Goal: Transaction & Acquisition: Purchase product/service

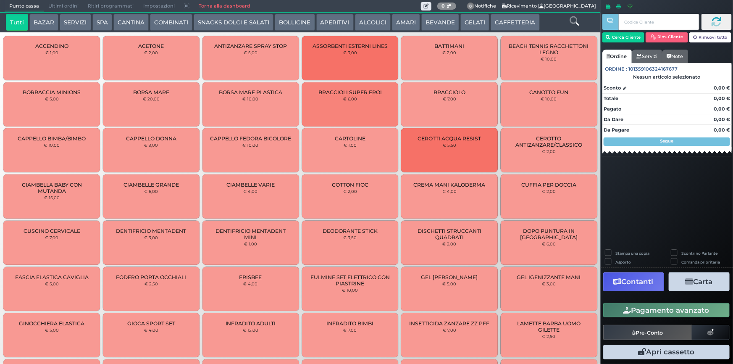
click at [509, 25] on button "CAFFETTERIA" at bounding box center [515, 22] width 49 height 17
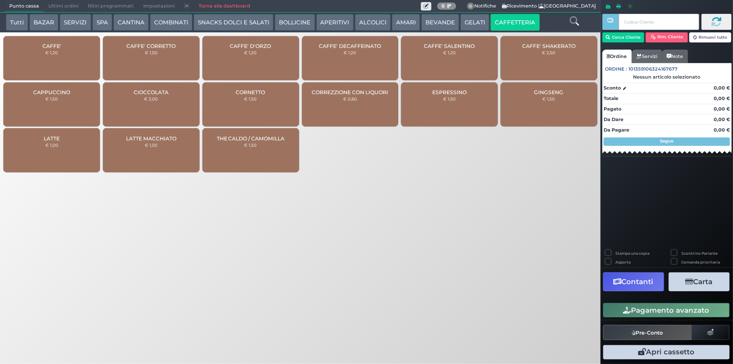
click at [60, 63] on div "CAFFE' € 1,20" at bounding box center [51, 58] width 97 height 44
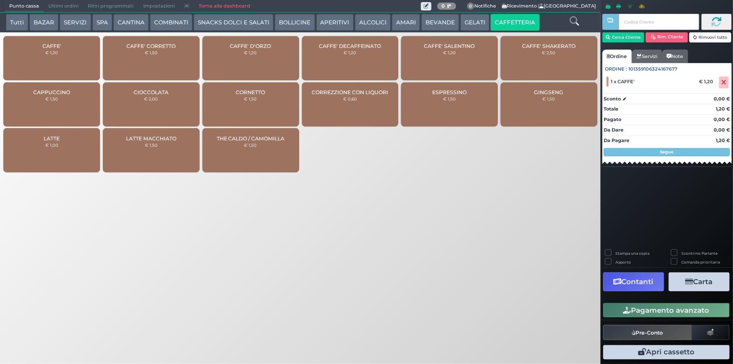
click at [76, 63] on div "CAFFE' € 1,20" at bounding box center [51, 58] width 97 height 44
click at [639, 310] on button "Pagamento avanzato" at bounding box center [667, 310] width 127 height 14
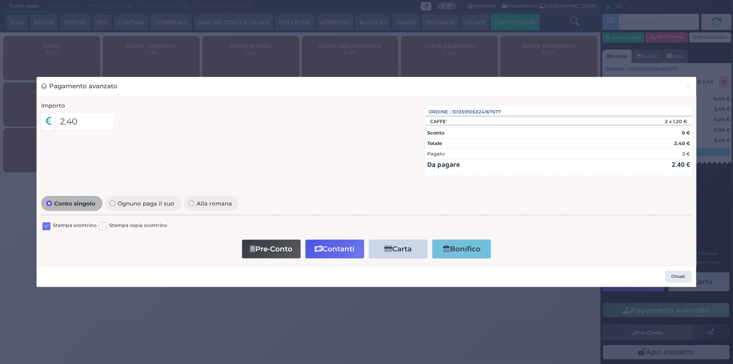
drag, startPoint x: 47, startPoint y: 227, endPoint x: 85, endPoint y: 233, distance: 38.3
click at [47, 227] on label at bounding box center [46, 226] width 8 height 8
click at [0, 0] on input "checkbox" at bounding box center [0, 0] width 0 height 0
click at [324, 247] on button "Contanti" at bounding box center [335, 249] width 59 height 19
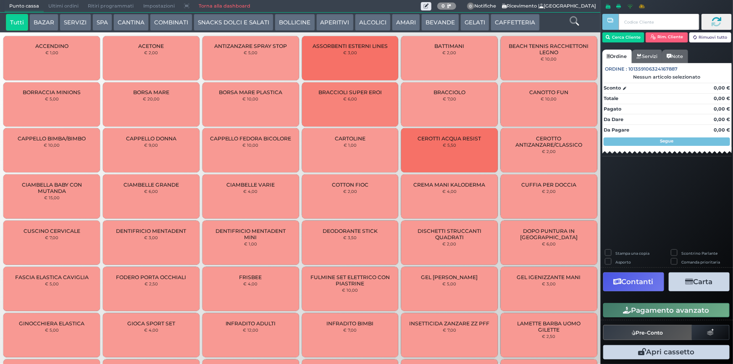
click at [503, 21] on button "CAFFETTERIA" at bounding box center [515, 22] width 49 height 17
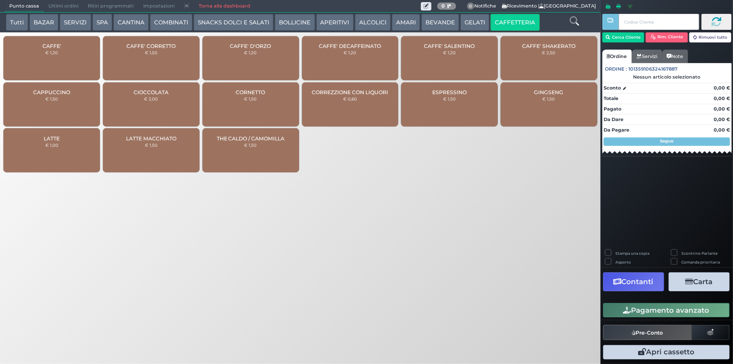
click at [22, 52] on div "CAFFE' € 1,20" at bounding box center [51, 58] width 97 height 44
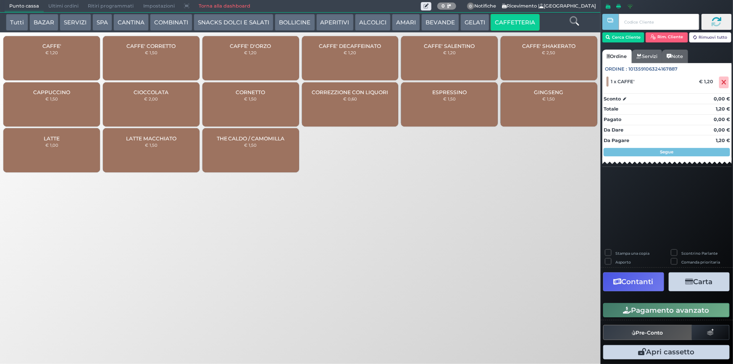
click at [55, 57] on div "CAFFE' € 1,20" at bounding box center [51, 58] width 97 height 44
click at [632, 252] on label "Stampa una copia" at bounding box center [633, 252] width 34 height 5
checkbox input "true"
click at [691, 285] on icon "button" at bounding box center [690, 281] width 8 height 7
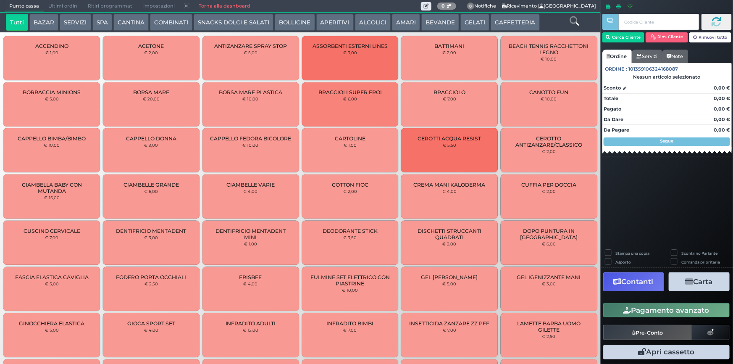
click at [524, 21] on button "CAFFETTERIA" at bounding box center [515, 22] width 49 height 17
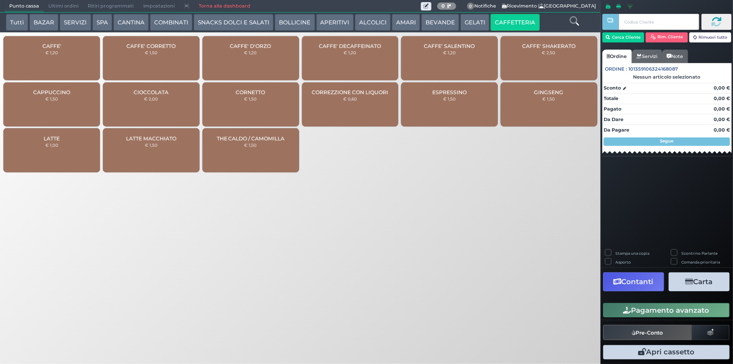
drag, startPoint x: 150, startPoint y: 53, endPoint x: 44, endPoint y: 66, distance: 107.5
click at [151, 53] on small "€ 1,50" at bounding box center [151, 52] width 13 height 5
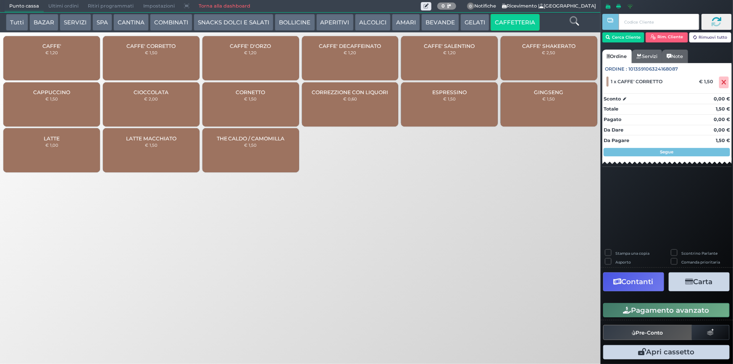
click at [54, 57] on div "CAFFE' € 1,20" at bounding box center [51, 58] width 97 height 44
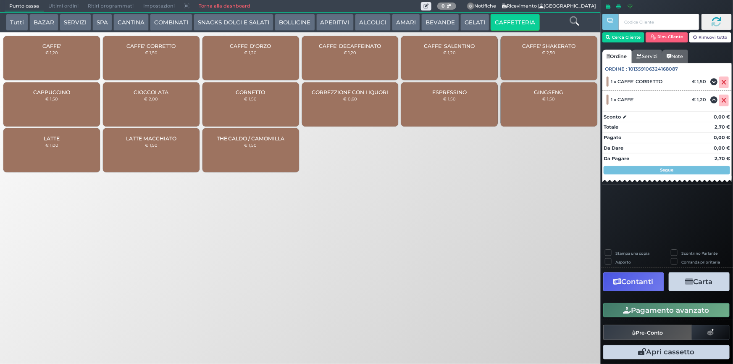
click at [664, 314] on button "Pagamento avanzato" at bounding box center [667, 310] width 127 height 14
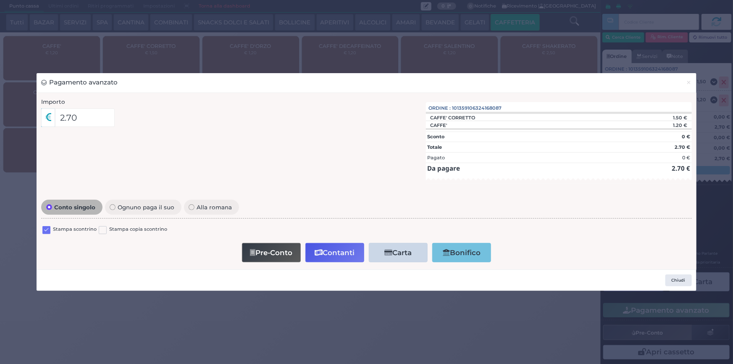
click at [46, 229] on label at bounding box center [46, 230] width 8 height 8
click at [0, 0] on input "checkbox" at bounding box center [0, 0] width 0 height 0
click at [338, 254] on button "Contanti" at bounding box center [335, 252] width 59 height 19
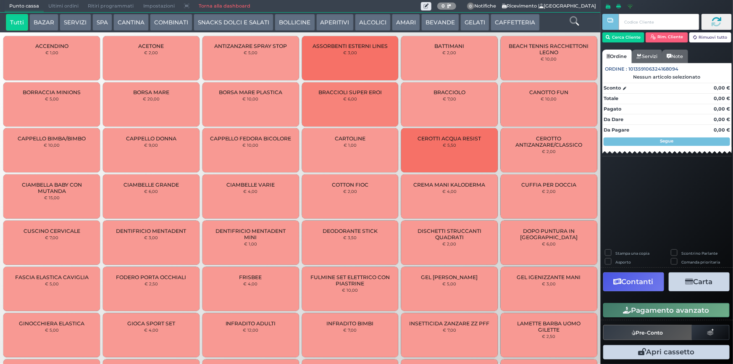
click at [70, 7] on span "Ultimi ordini" at bounding box center [64, 6] width 40 height 12
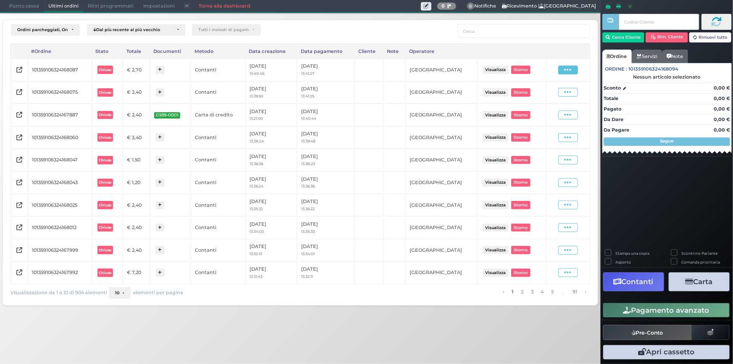
click at [563, 71] on span at bounding box center [569, 70] width 20 height 9
click at [534, 95] on span "Ristampa Pre-Conto" at bounding box center [549, 94] width 34 height 14
click at [13, 6] on span "Punto cassa" at bounding box center [24, 6] width 39 height 12
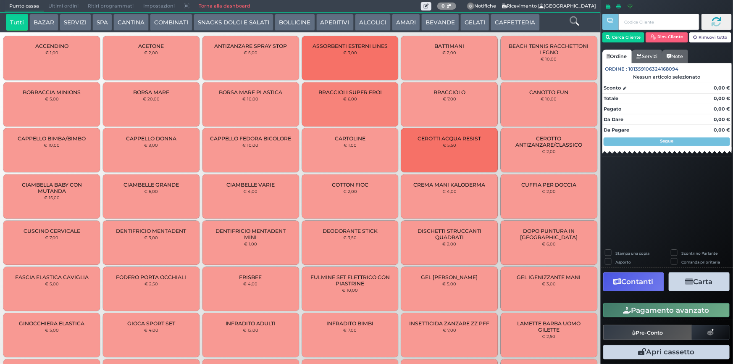
click at [509, 18] on button "CAFFETTERIA" at bounding box center [515, 22] width 49 height 17
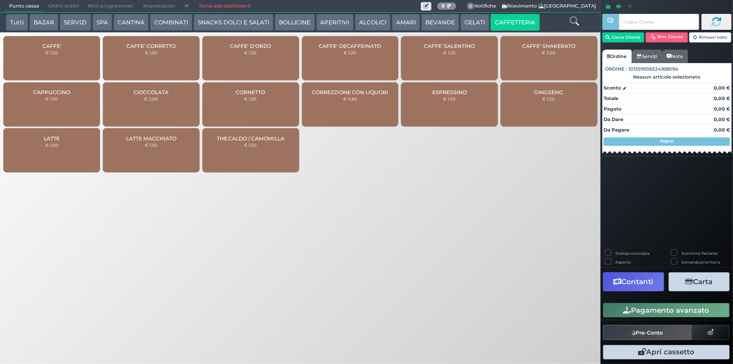
click at [54, 61] on div "CAFFE' € 1,20" at bounding box center [51, 58] width 97 height 44
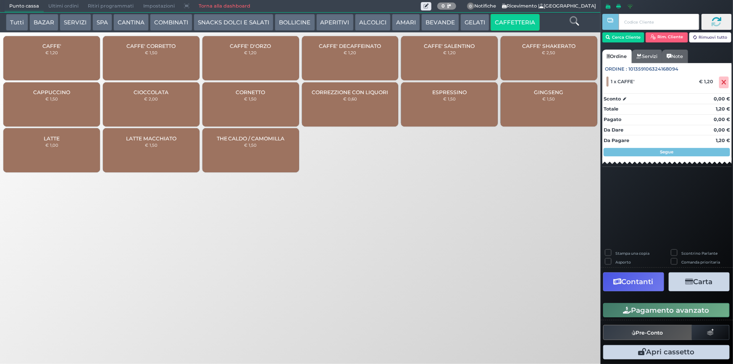
click at [64, 58] on div "CAFFE' € 1,20" at bounding box center [51, 58] width 97 height 44
click at [398, 24] on button "AMARI" at bounding box center [406, 22] width 28 height 17
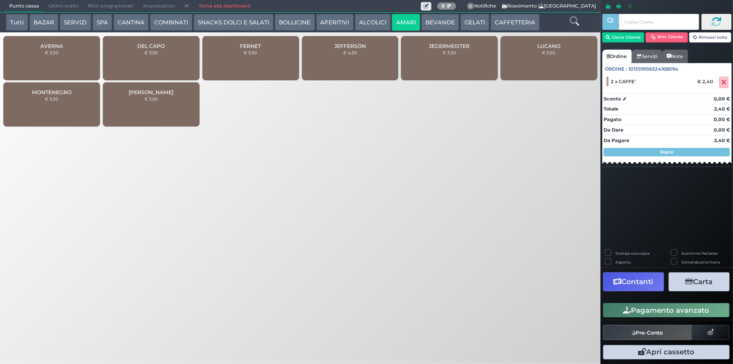
click at [248, 57] on div "FERNET € 3,50" at bounding box center [251, 58] width 97 height 44
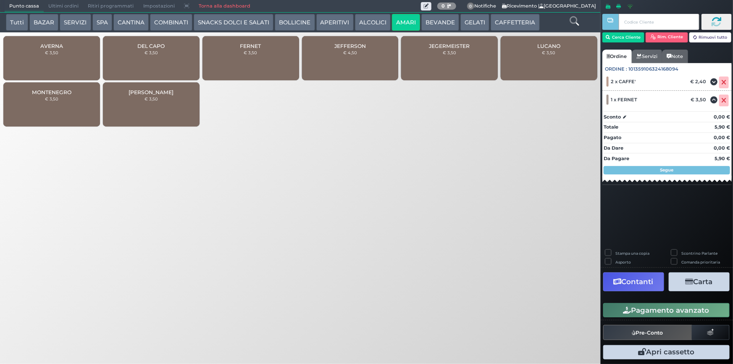
click at [682, 308] on button "Pagamento avanzato" at bounding box center [667, 310] width 127 height 14
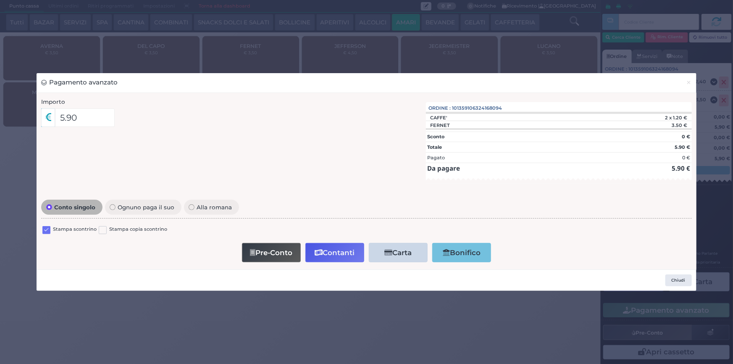
click at [45, 228] on label at bounding box center [46, 230] width 8 height 8
click at [0, 0] on input "checkbox" at bounding box center [0, 0] width 0 height 0
drag, startPoint x: 334, startPoint y: 256, endPoint x: 347, endPoint y: 270, distance: 19.9
click at [333, 256] on button "Contanti" at bounding box center [335, 252] width 59 height 19
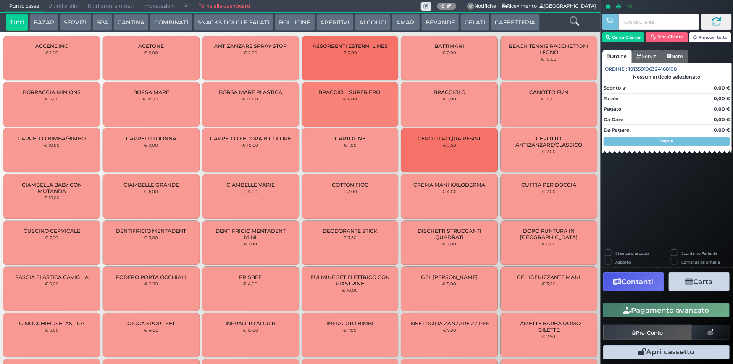
click at [69, 4] on span "Ultimi ordini" at bounding box center [64, 6] width 40 height 12
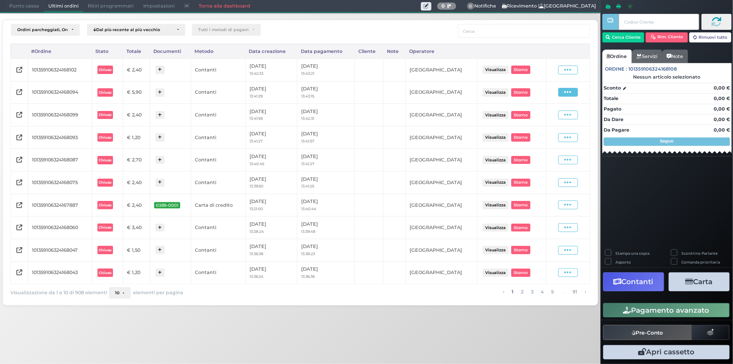
click at [565, 92] on span at bounding box center [569, 92] width 20 height 9
click at [543, 116] on span "Ristampa Pre-Conto" at bounding box center [549, 116] width 34 height 14
click at [17, 7] on span "Punto cassa" at bounding box center [24, 6] width 39 height 12
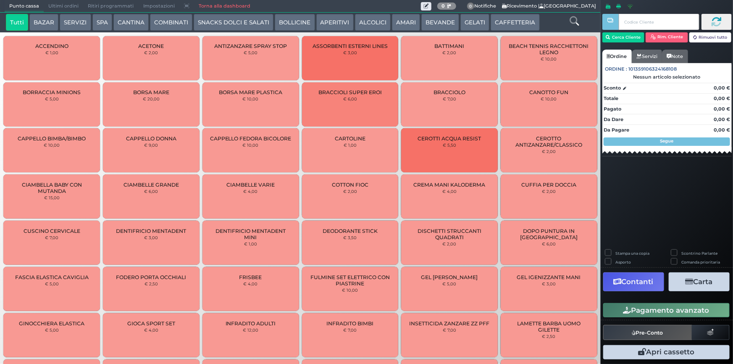
click at [493, 22] on button "CAFFETTERIA" at bounding box center [515, 22] width 49 height 17
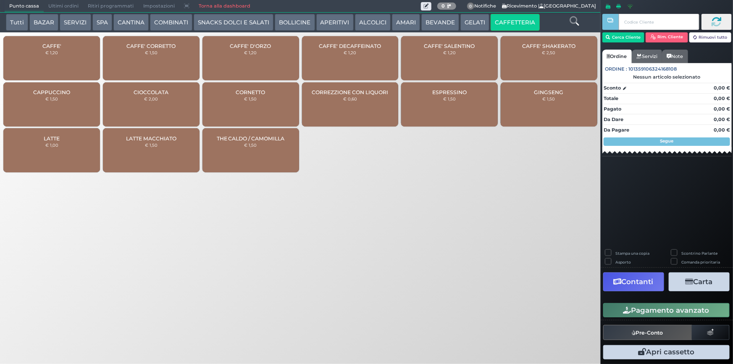
drag, startPoint x: 72, startPoint y: 46, endPoint x: 81, endPoint y: 45, distance: 8.4
click at [72, 45] on div "CAFFE' € 1,20" at bounding box center [51, 58] width 97 height 44
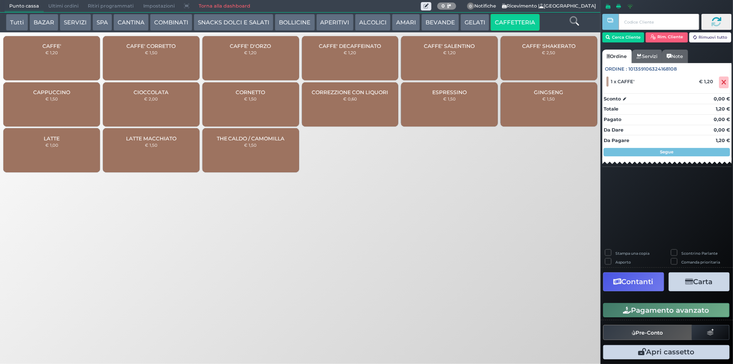
click at [651, 310] on button "Pagamento avanzato" at bounding box center [667, 310] width 127 height 14
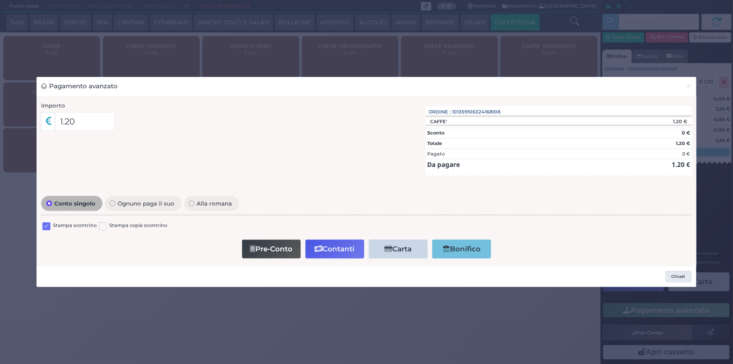
click at [45, 227] on label at bounding box center [46, 226] width 8 height 8
click at [0, 0] on input "checkbox" at bounding box center [0, 0] width 0 height 0
click at [327, 246] on button "Contanti" at bounding box center [335, 249] width 59 height 19
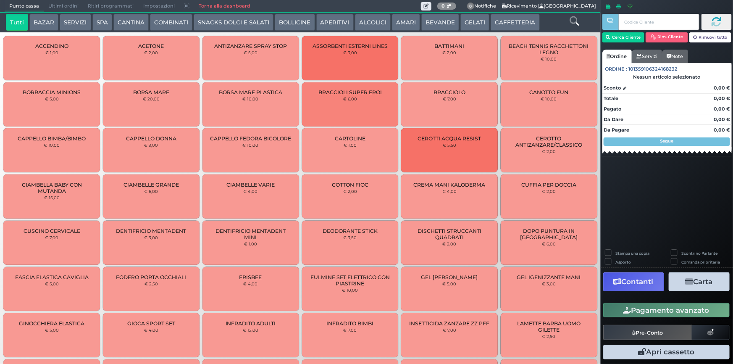
click at [517, 21] on button "CAFFETTERIA" at bounding box center [515, 22] width 49 height 17
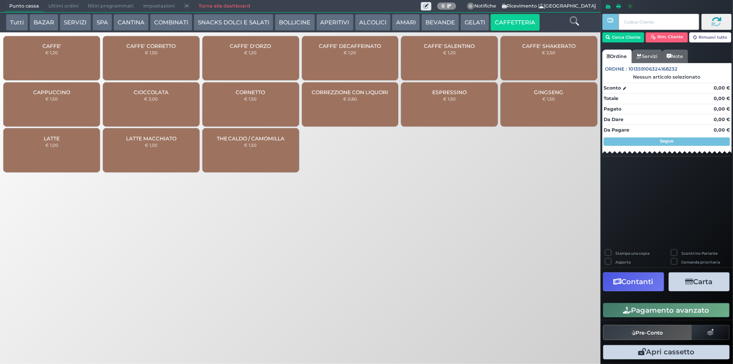
click at [57, 54] on small "€ 1,20" at bounding box center [51, 52] width 13 height 5
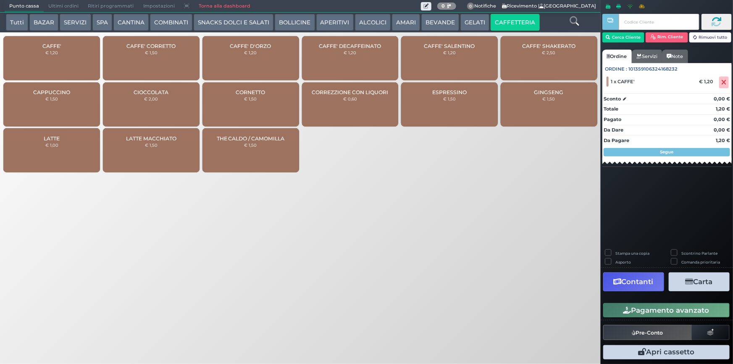
click at [73, 50] on div "CAFFE' € 1,20" at bounding box center [51, 58] width 97 height 44
click at [70, 58] on div "CAFFE' € 1,20" at bounding box center [51, 58] width 97 height 44
drag, startPoint x: 715, startPoint y: 308, endPoint x: 640, endPoint y: 301, distance: 75.6
click at [715, 309] on button "Pagamento avanzato" at bounding box center [667, 310] width 127 height 14
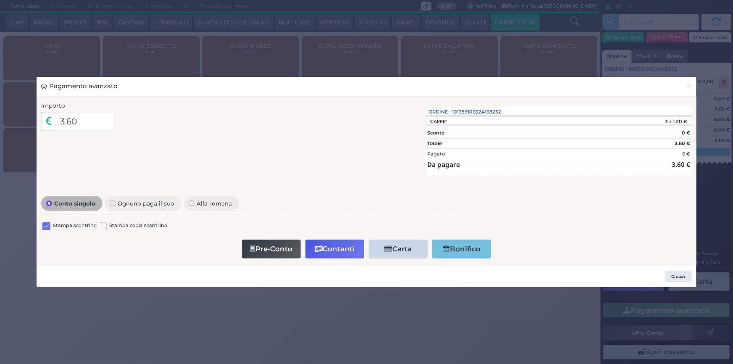
drag, startPoint x: 48, startPoint y: 225, endPoint x: 50, endPoint y: 230, distance: 5.9
click at [47, 226] on label at bounding box center [46, 226] width 8 height 8
click at [0, 0] on input "checkbox" at bounding box center [0, 0] width 0 height 0
drag, startPoint x: 326, startPoint y: 245, endPoint x: 319, endPoint y: 259, distance: 15.6
click at [326, 245] on button "Contanti" at bounding box center [335, 249] width 59 height 19
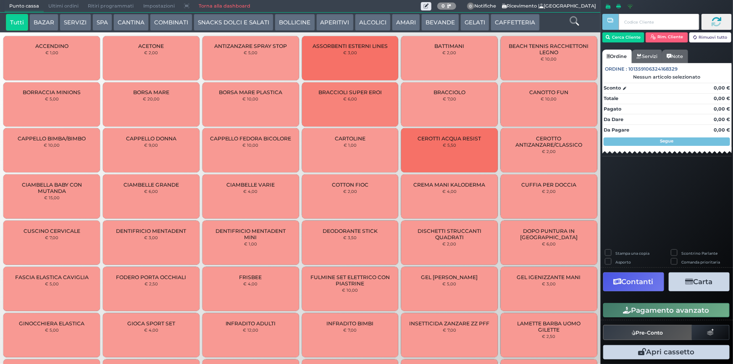
click at [76, 3] on span "Ultimi ordini" at bounding box center [64, 6] width 40 height 12
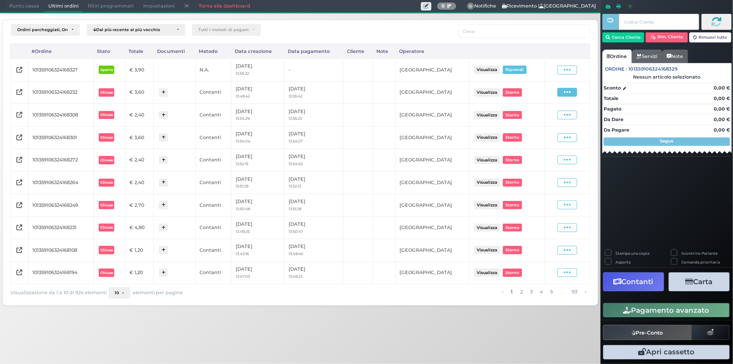
click at [569, 93] on icon at bounding box center [567, 92] width 7 height 8
click at [540, 114] on span "Ristampa Pre-Conto" at bounding box center [549, 116] width 34 height 14
click at [22, 8] on span "Punto cassa" at bounding box center [24, 6] width 39 height 12
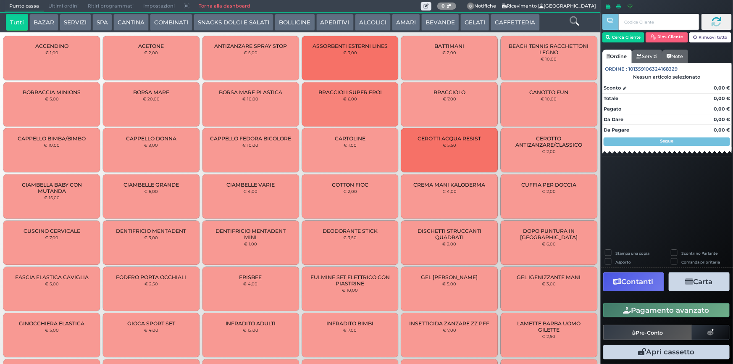
click at [525, 23] on button "CAFFETTERIA" at bounding box center [515, 22] width 49 height 17
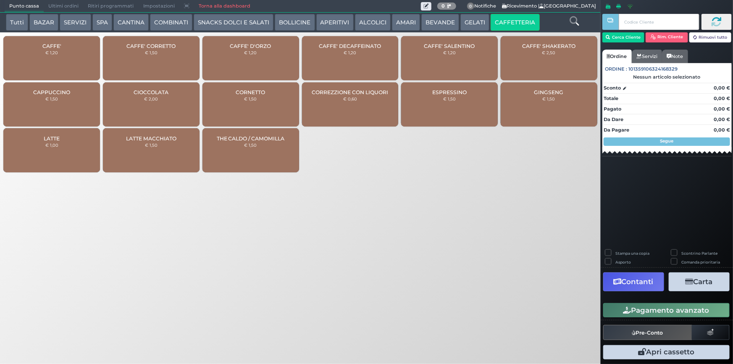
click at [42, 57] on div "CAFFE' € 1,20" at bounding box center [51, 58] width 97 height 44
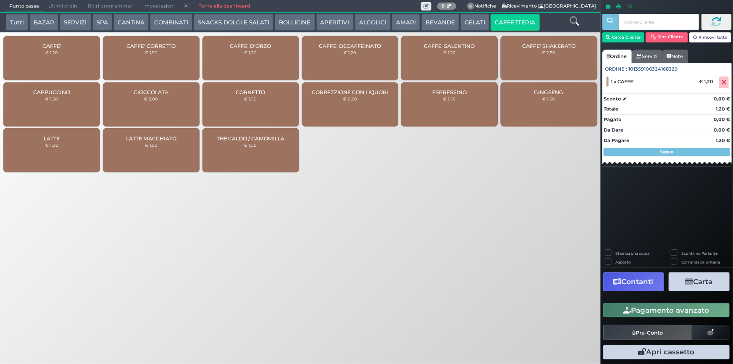
click at [134, 63] on div "CAFFE' CORRETTO € 1,50" at bounding box center [151, 58] width 97 height 44
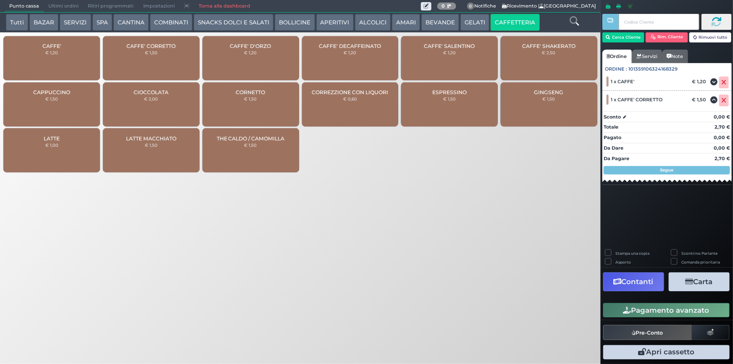
click at [681, 312] on button "Pagamento avanzato" at bounding box center [667, 310] width 127 height 14
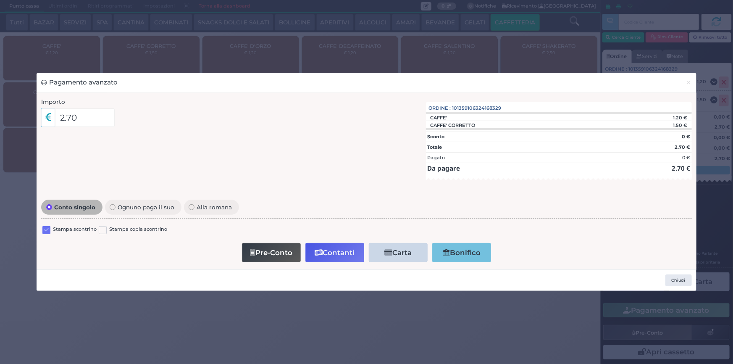
click at [47, 232] on label at bounding box center [46, 230] width 8 height 8
click at [0, 0] on input "checkbox" at bounding box center [0, 0] width 0 height 0
click at [333, 250] on button "Contanti" at bounding box center [335, 252] width 59 height 19
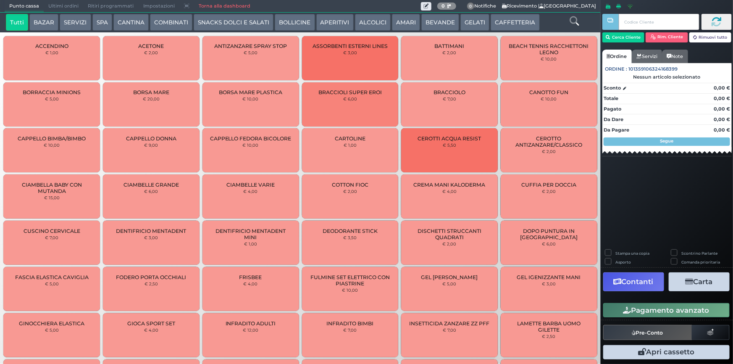
click at [69, 6] on span "Ultimi ordini" at bounding box center [64, 6] width 40 height 12
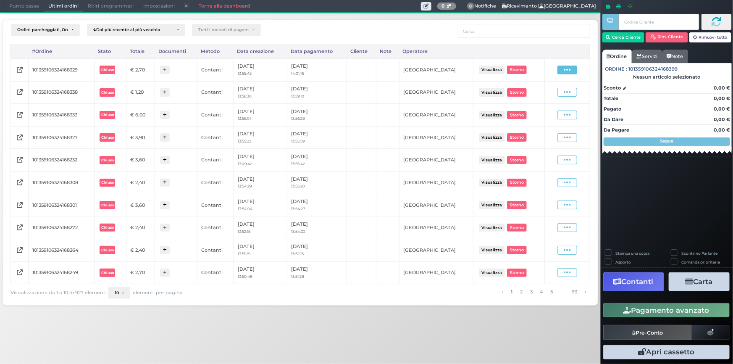
click at [563, 68] on span at bounding box center [568, 70] width 20 height 9
click at [546, 93] on span "Ristampa Pre-Conto" at bounding box center [548, 94] width 34 height 14
